Goal: Information Seeking & Learning: Learn about a topic

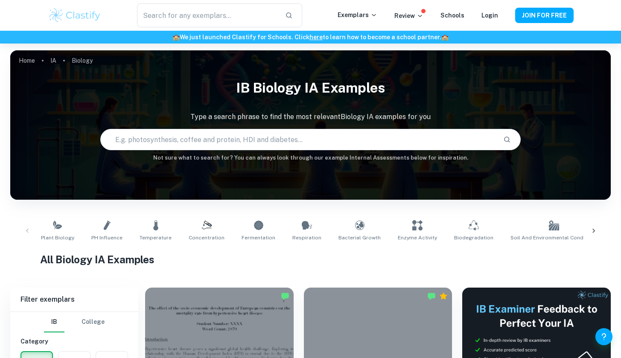
scroll to position [372, 0]
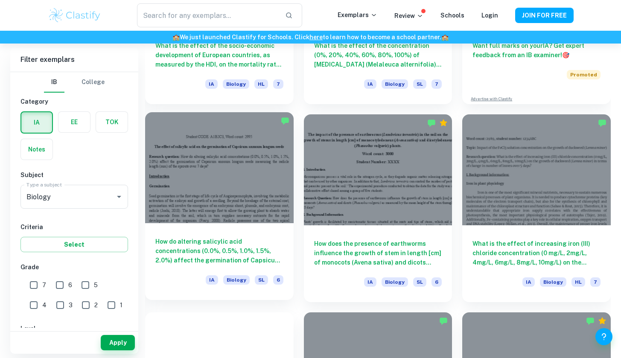
drag, startPoint x: 0, startPoint y: 0, endPoint x: 207, endPoint y: 272, distance: 341.2
click at [207, 272] on div "How do altering [MEDICAL_DATA] concentrations (0.0%, 0.5%, 1.0%, 1.5%, 2.0%) af…" at bounding box center [219, 261] width 149 height 77
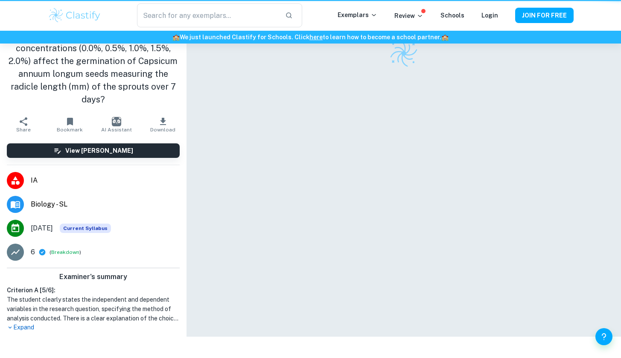
click at [207, 272] on div at bounding box center [404, 168] width 435 height 337
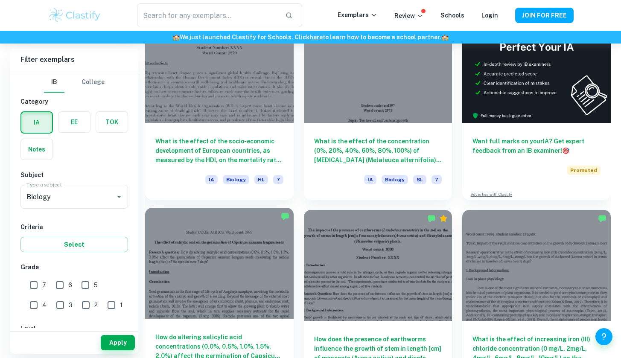
scroll to position [351, 0]
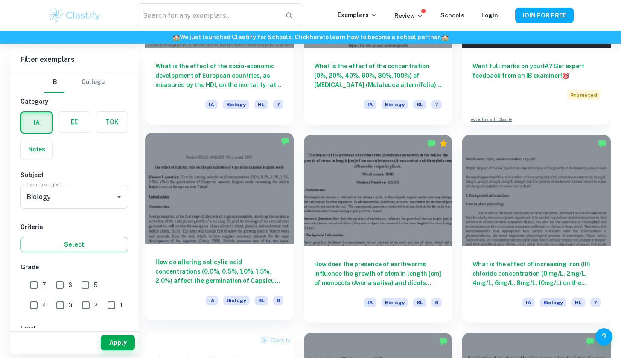
click at [273, 267] on h6 "How do altering salicylic acid concentrations (0.0%, 0.5%, 1.0%, 1.5%, 2.0%) af…" at bounding box center [219, 271] width 128 height 28
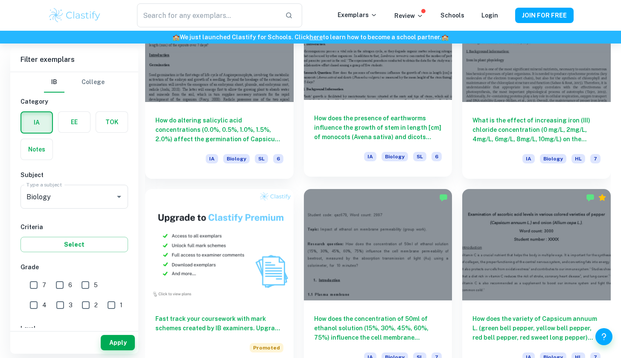
scroll to position [528, 0]
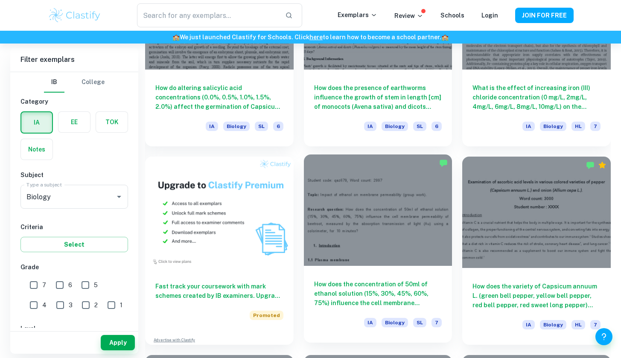
click at [374, 184] on div at bounding box center [378, 210] width 149 height 111
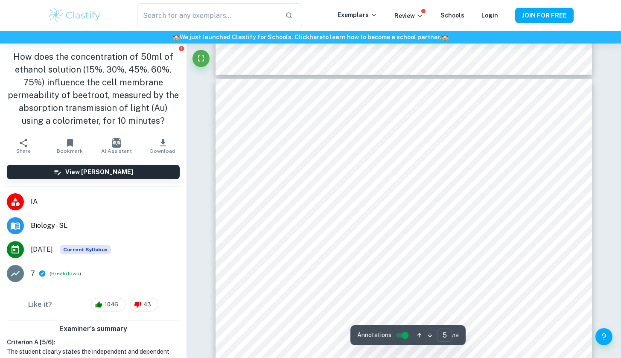
scroll to position [2258, 0]
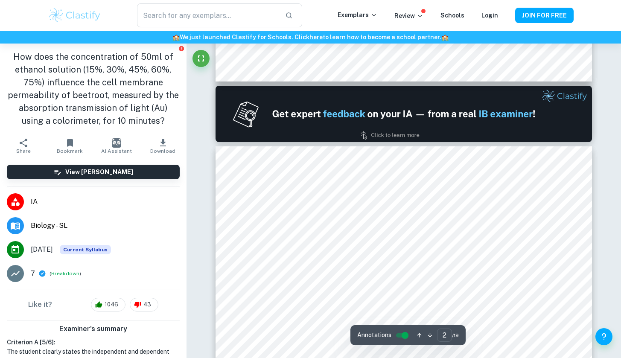
type input "1"
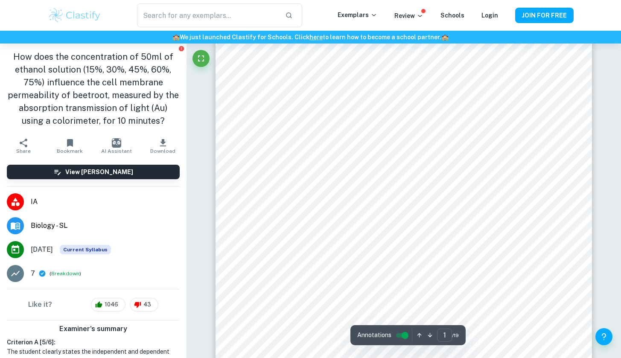
scroll to position [228, 0]
